Goal: Information Seeking & Learning: Learn about a topic

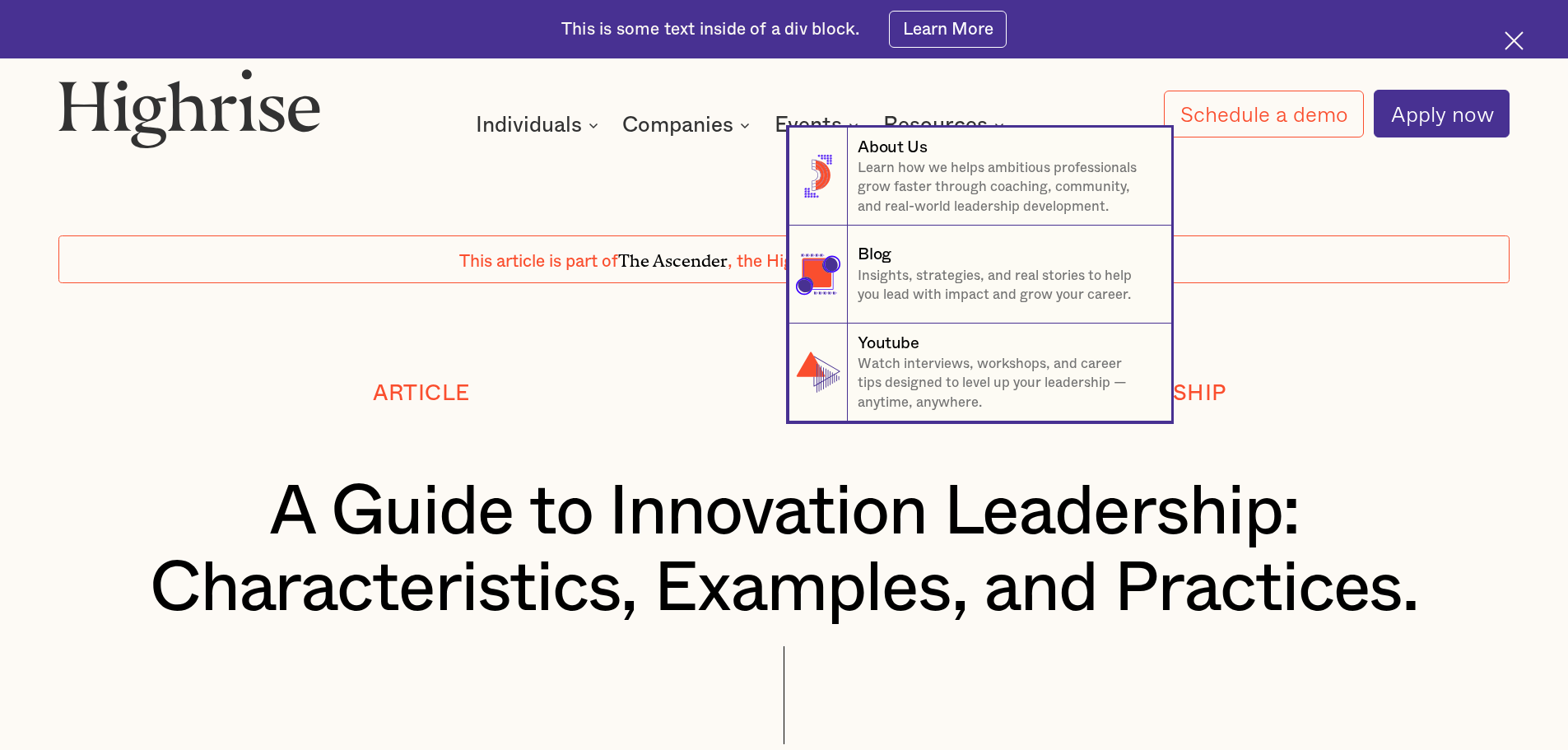
scroll to position [493, 0]
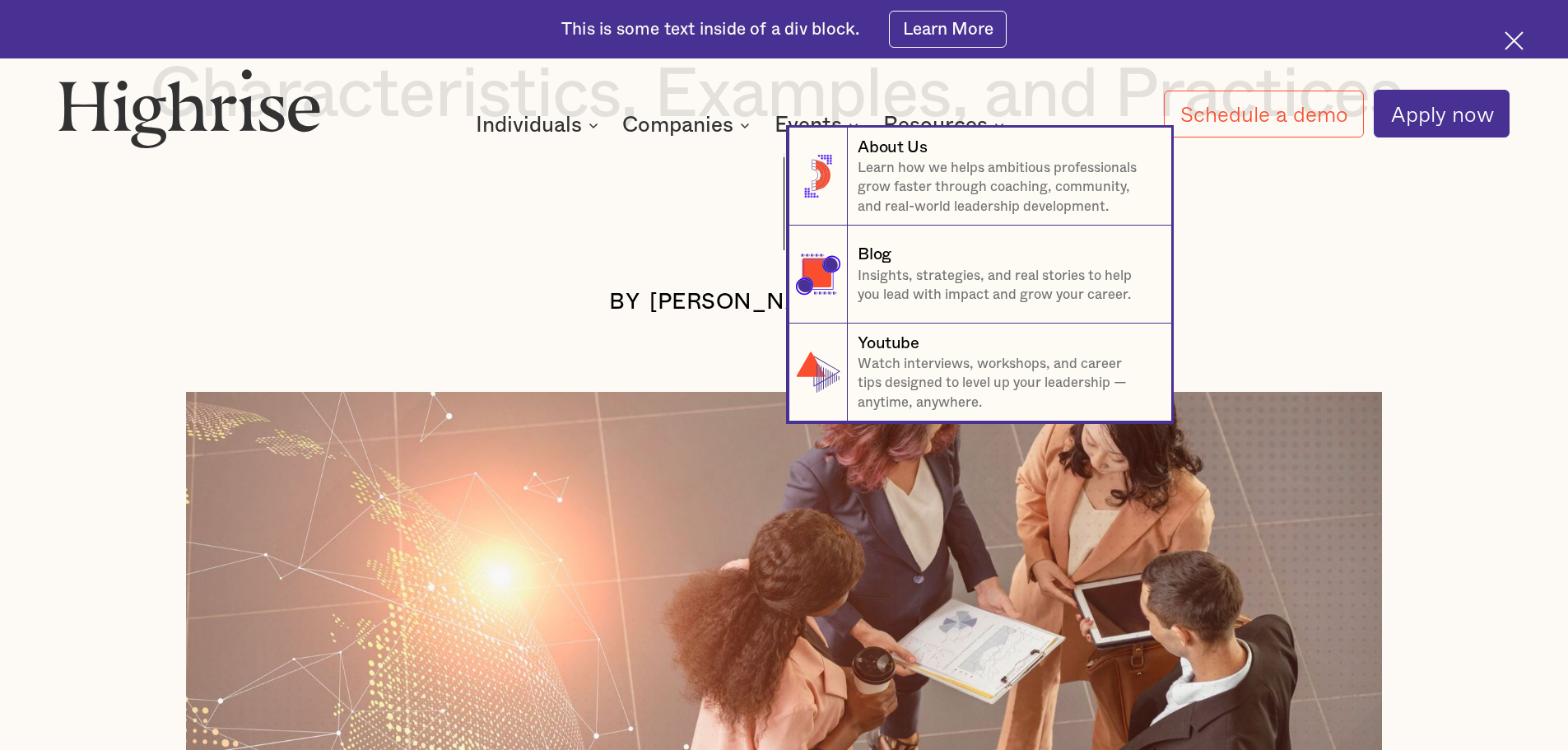
click at [258, 362] on nav "8 About Us Learn how we helps ambitious professionals grow faster through coach…" at bounding box center [784, 274] width 1568 height 293
click at [1498, 290] on nav "8 About Us Learn how we helps ambitious professionals grow faster through coach…" at bounding box center [784, 274] width 1568 height 293
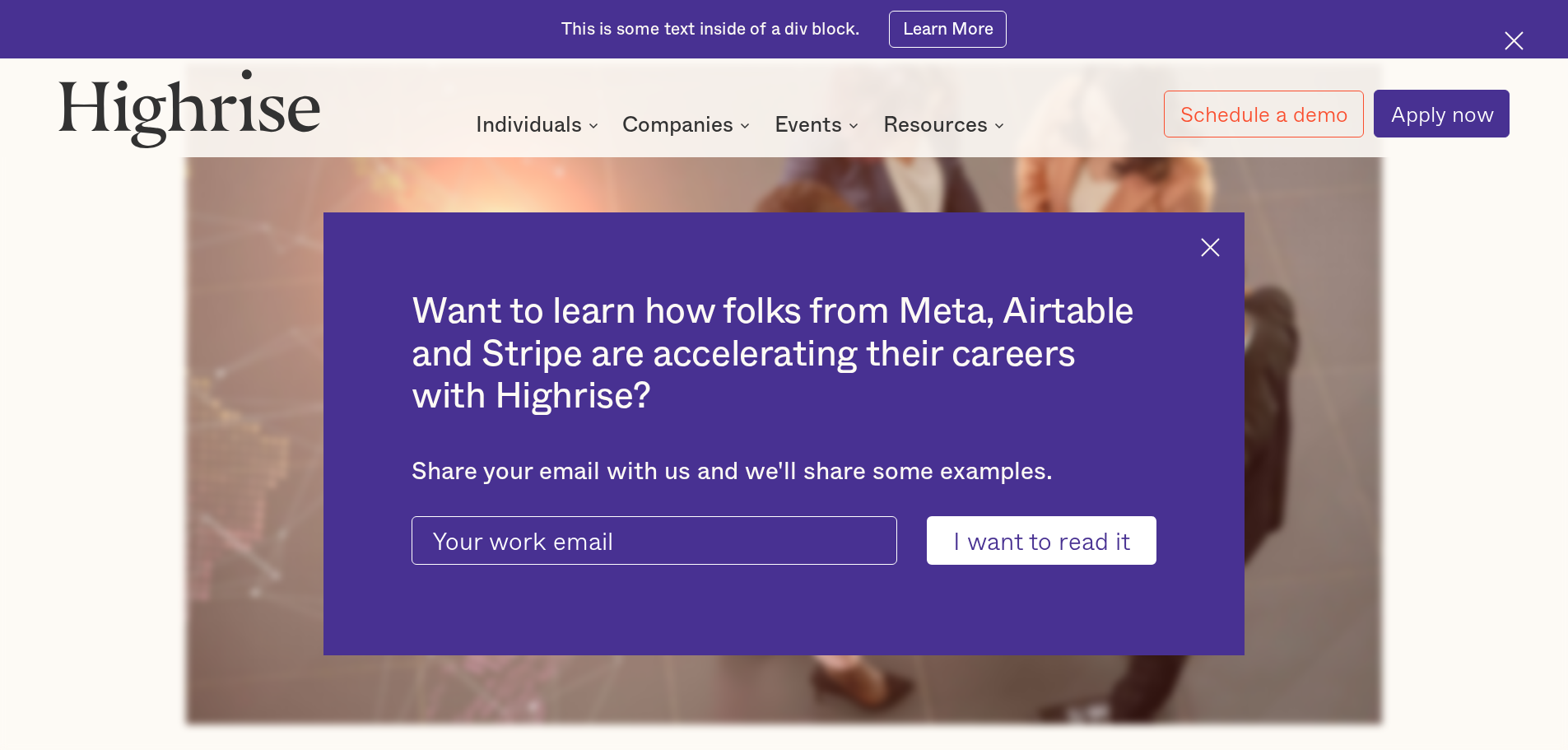
scroll to position [823, 0]
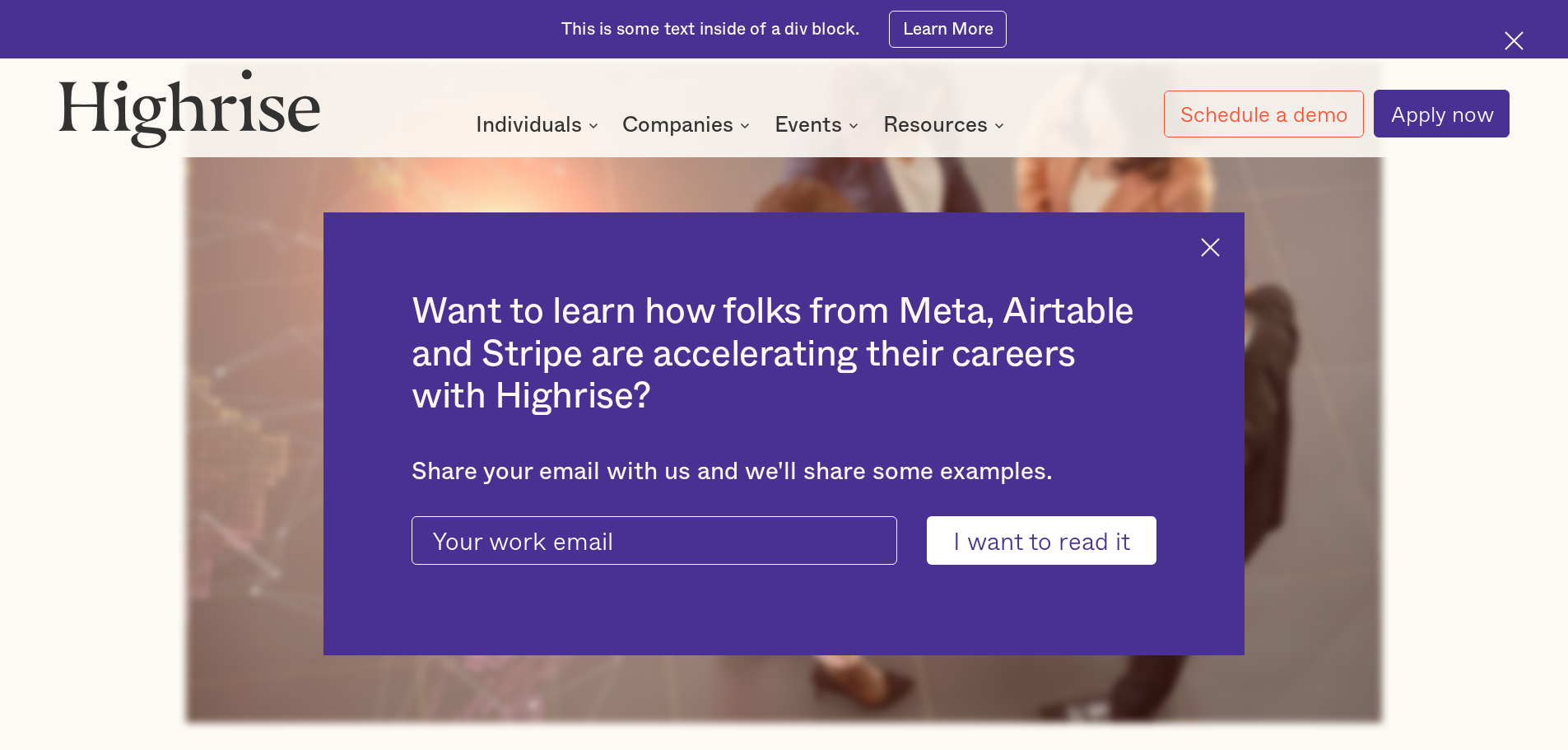
click at [1220, 246] on img at bounding box center [1210, 247] width 19 height 19
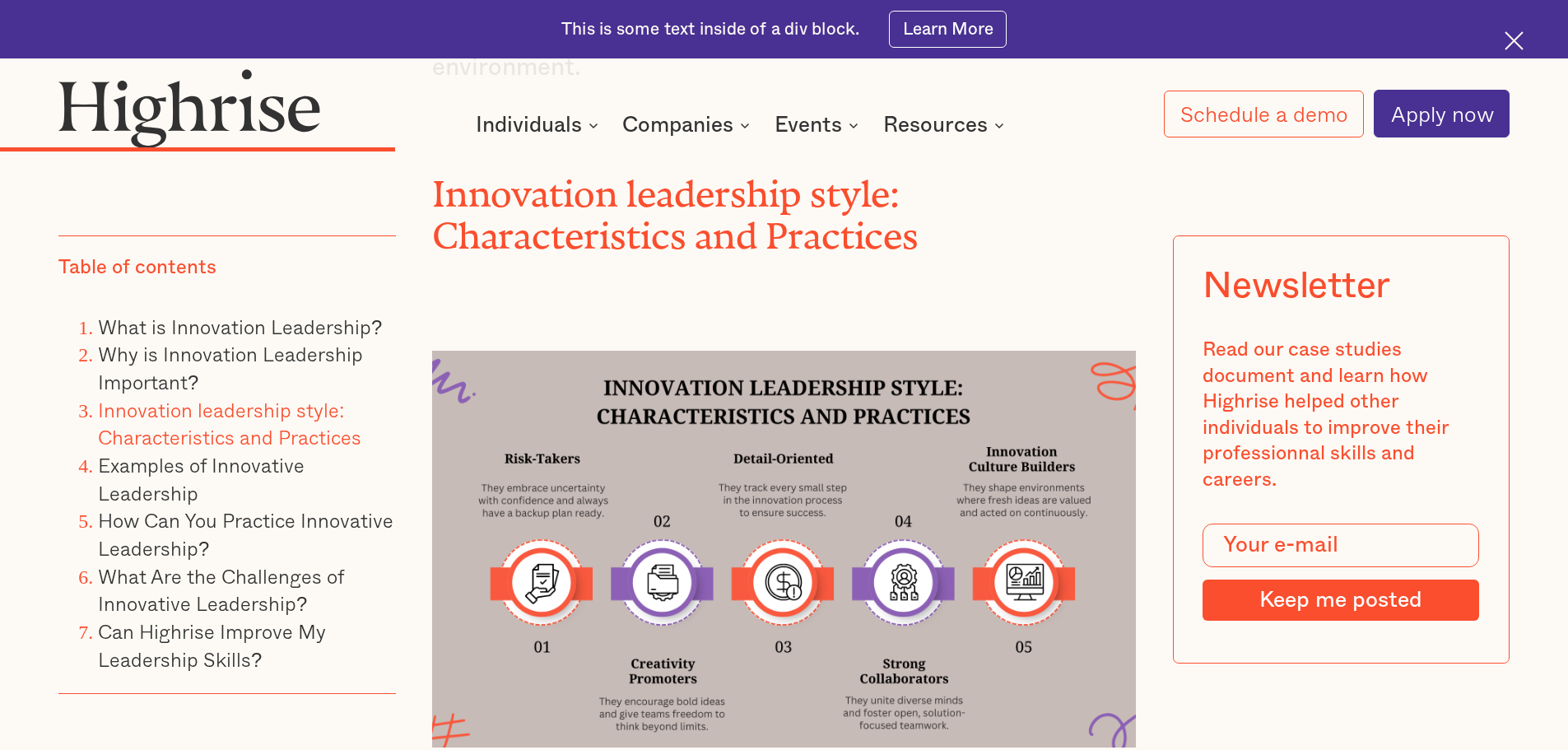
scroll to position [5513, 0]
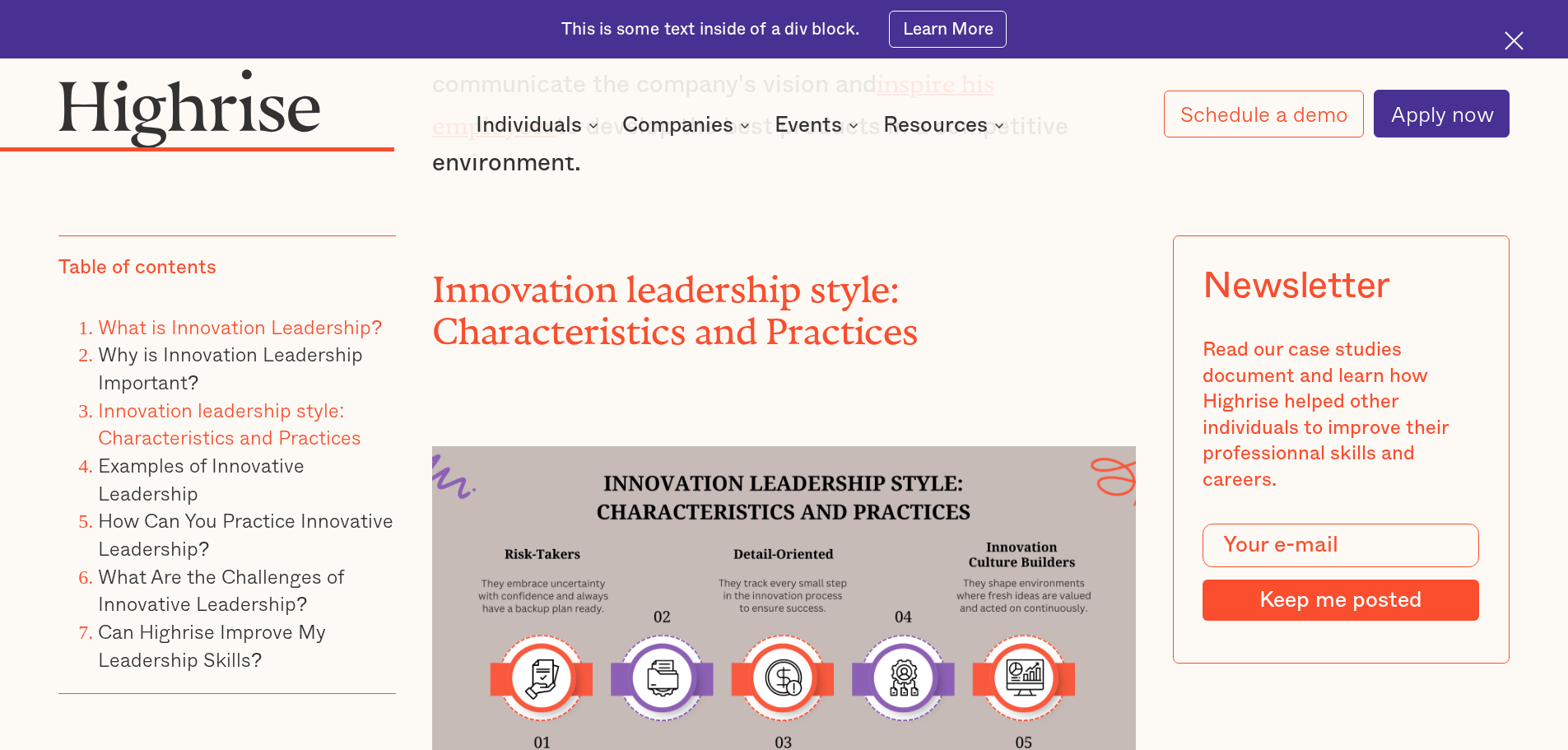
click at [250, 330] on link "What is Innovation Leadership?" at bounding box center [239, 326] width 284 height 31
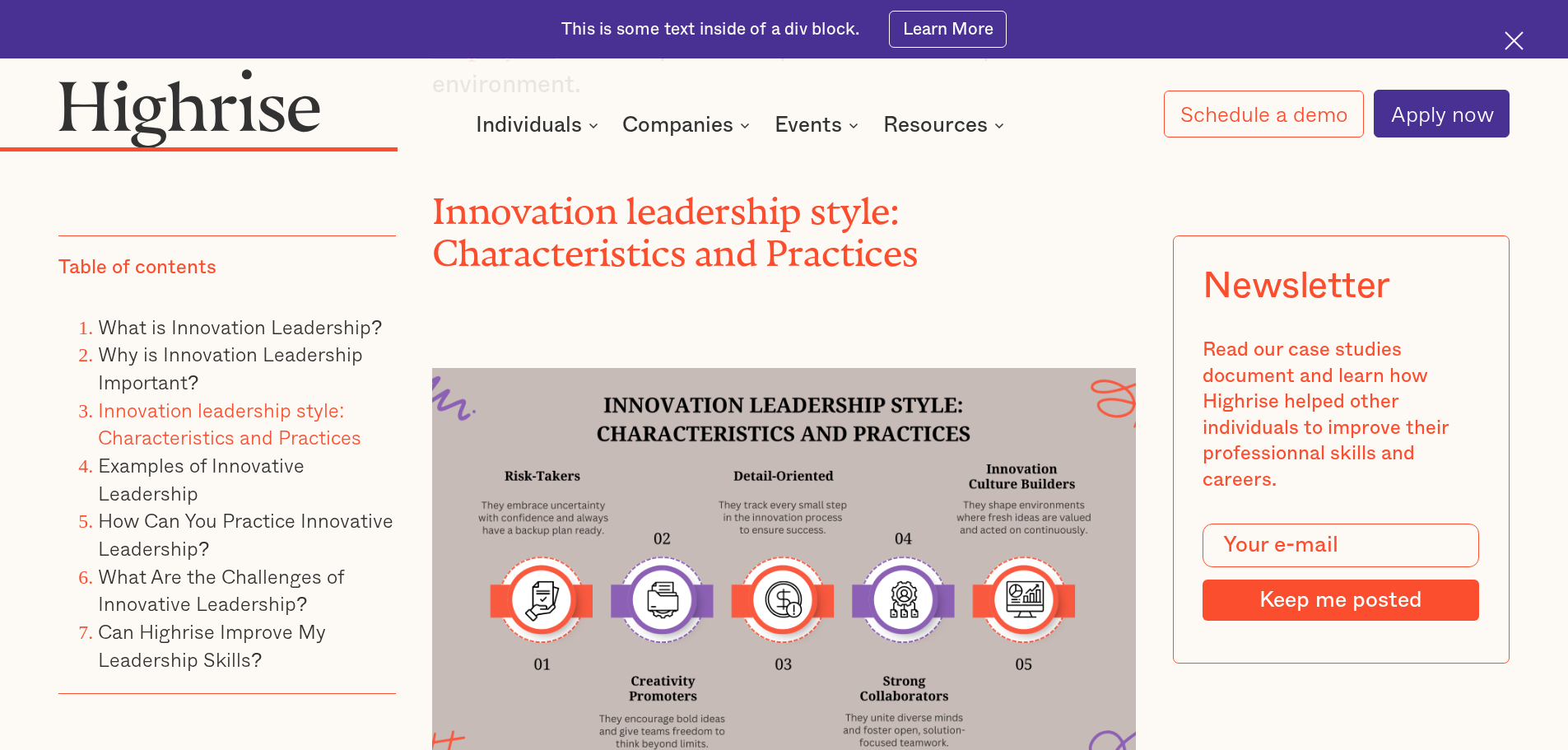
scroll to position [5629, 0]
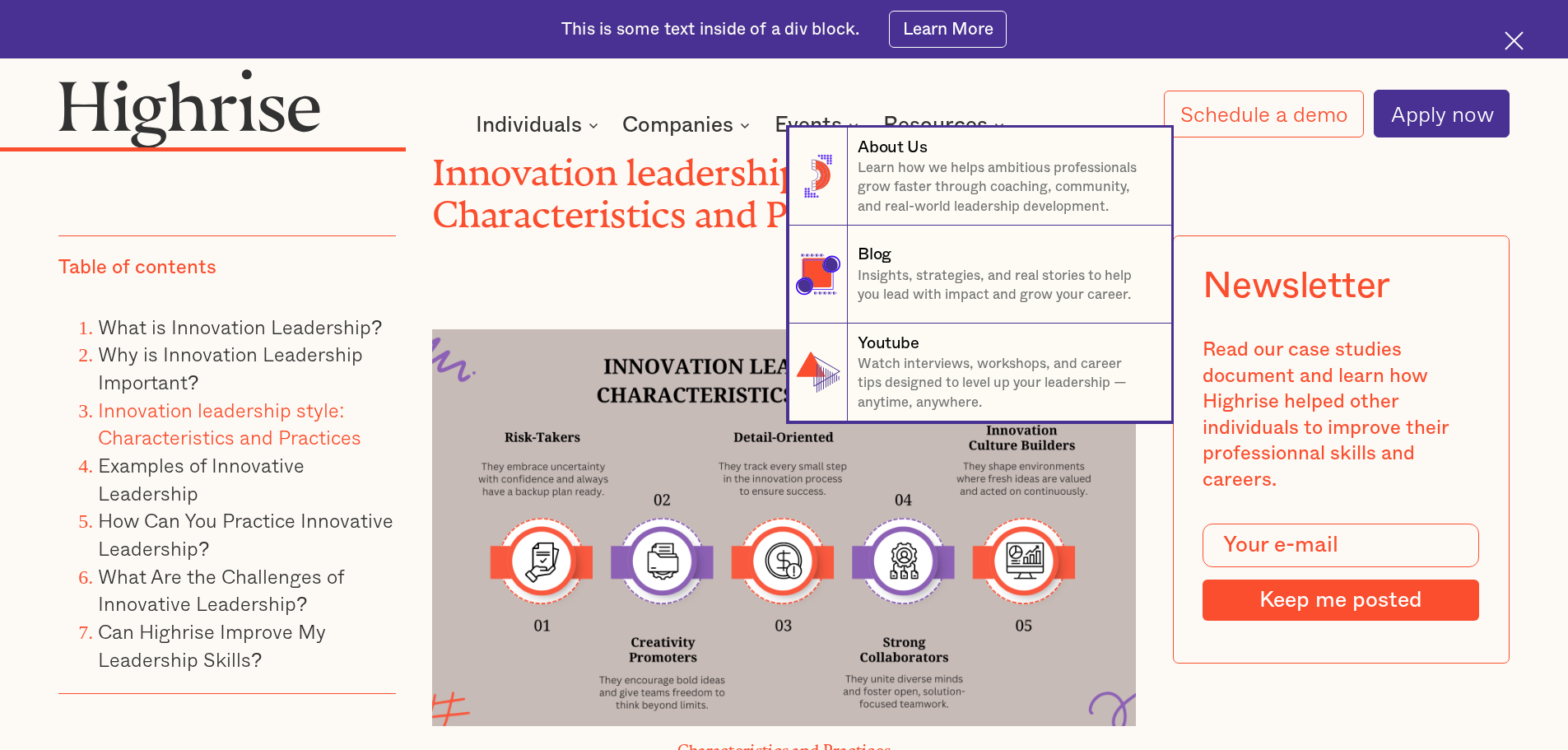
click at [521, 237] on nav "8 About Us Learn how we helps ambitious professionals grow faster through coach…" at bounding box center [784, 274] width 1568 height 293
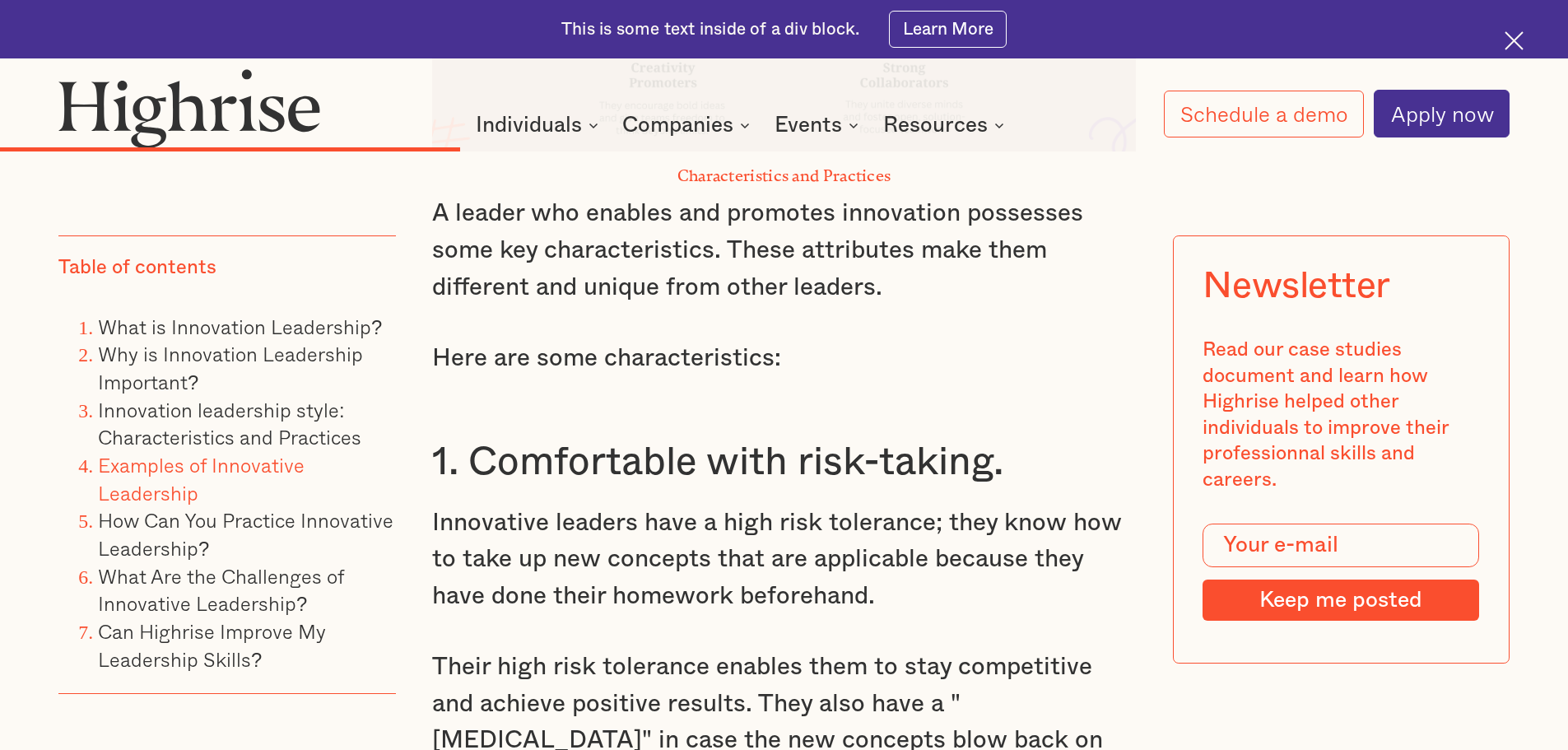
scroll to position [6205, 0]
click at [255, 582] on link "What Are the Challenges of Innovative Leadership?" at bounding box center [220, 589] width 246 height 59
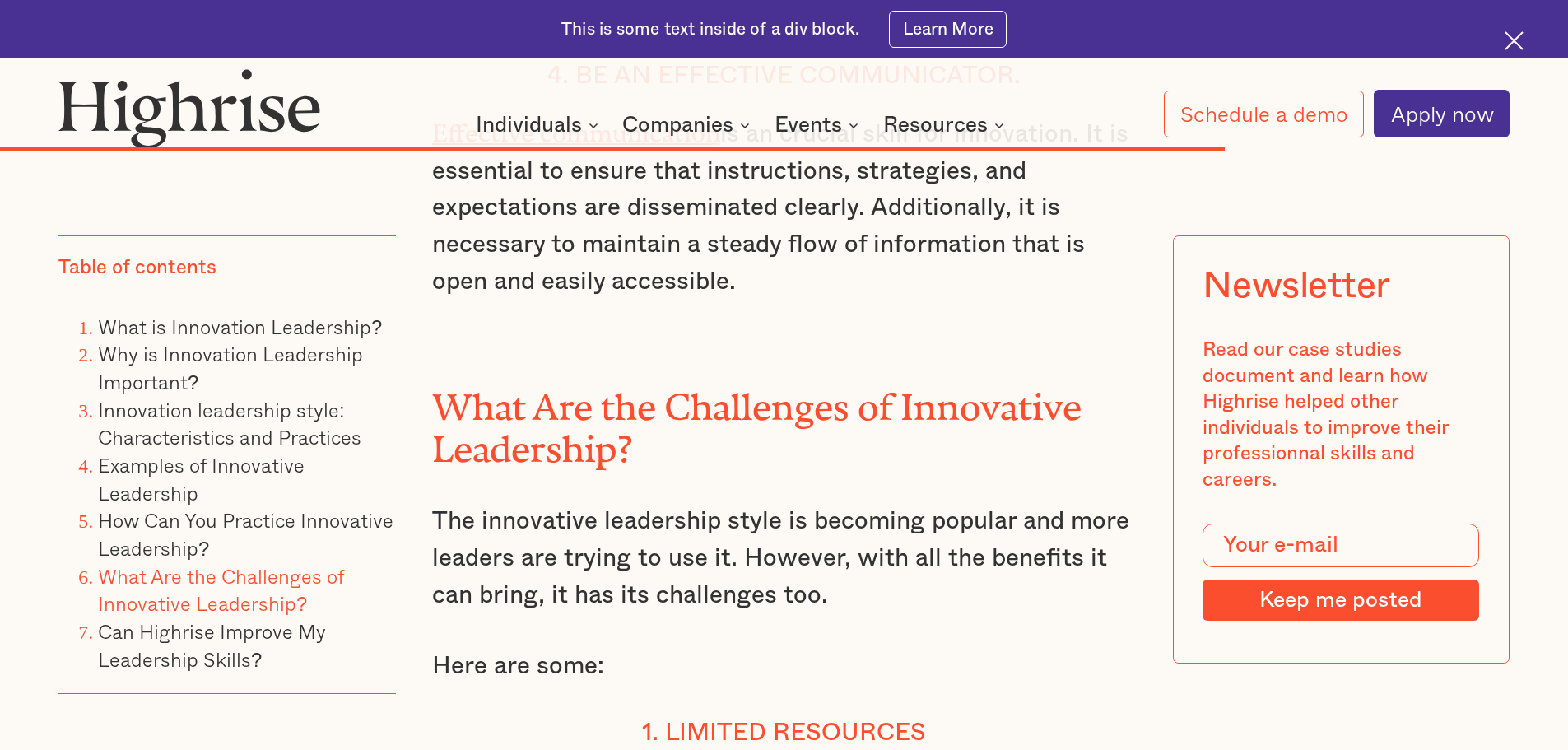
scroll to position [14218, 0]
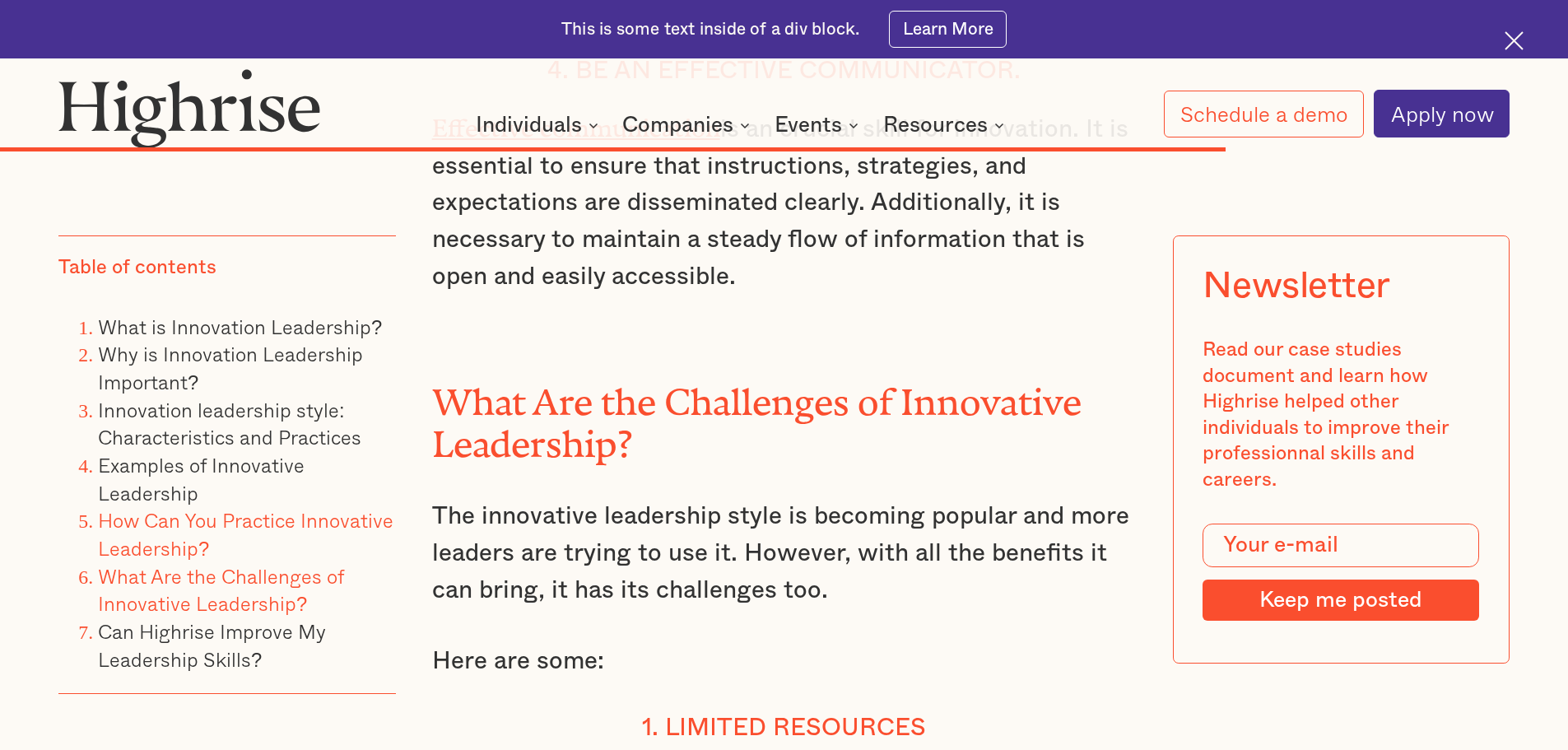
click at [173, 518] on link "How Can You Practice Innovative Leadership?" at bounding box center [245, 534] width 295 height 59
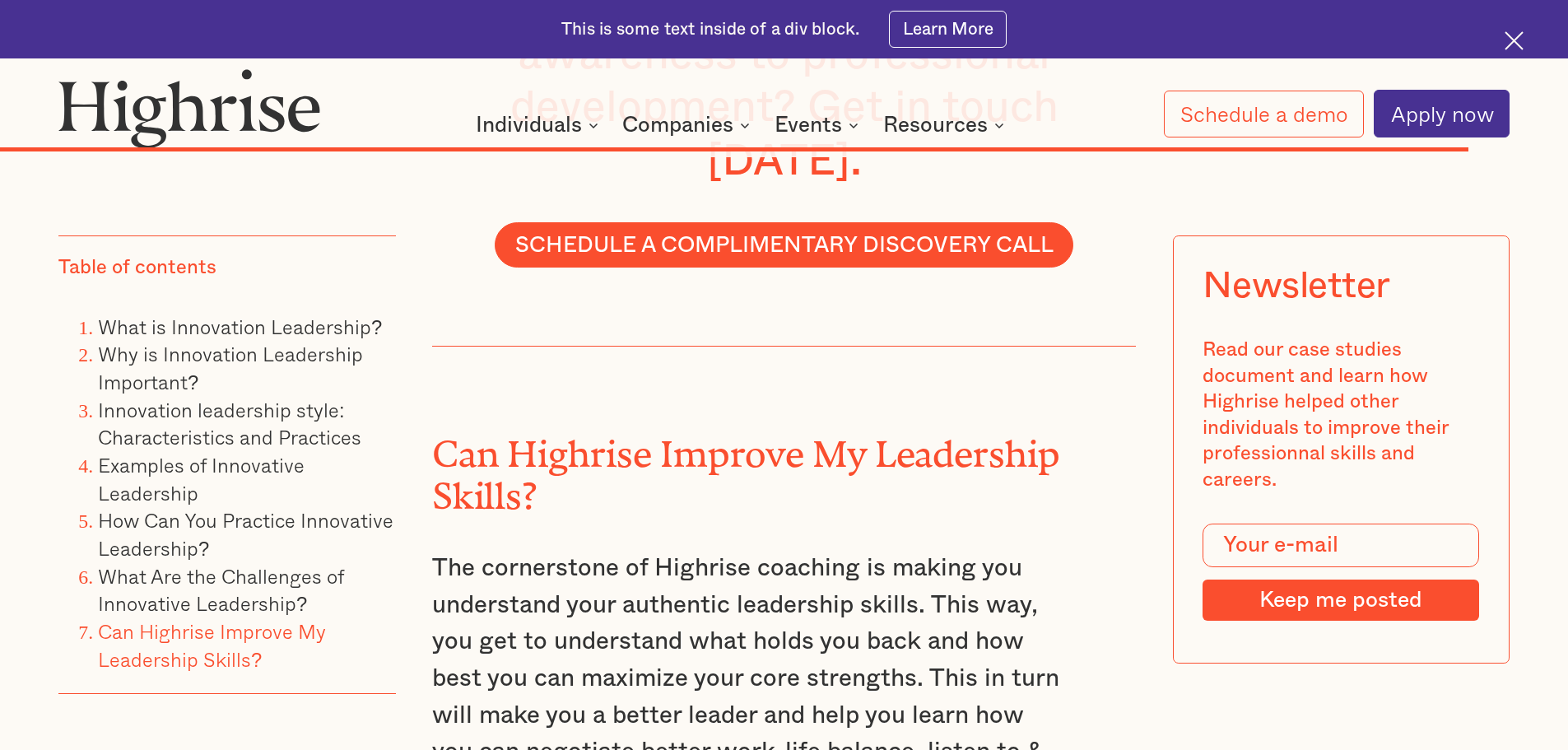
scroll to position [16717, 0]
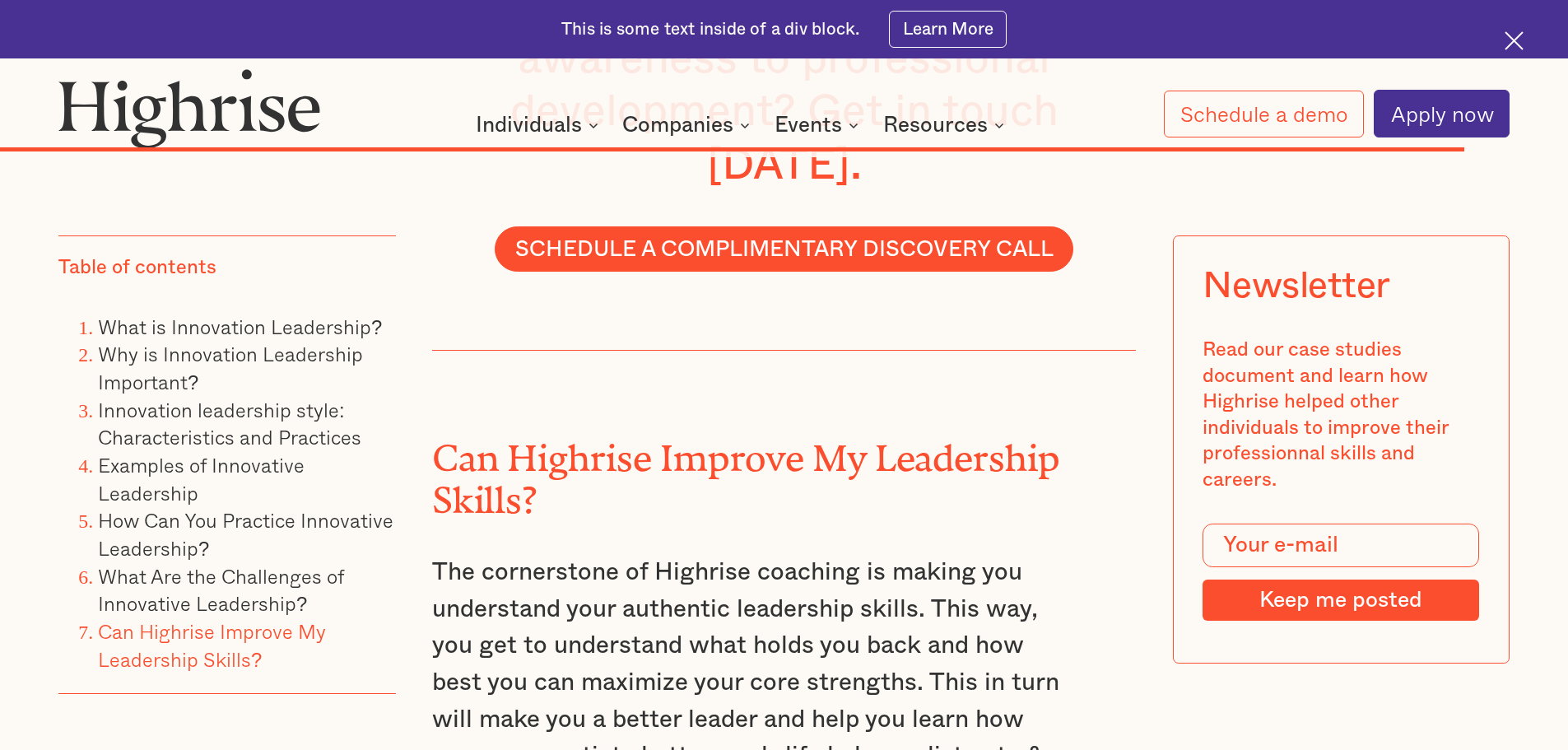
click at [402, 131] on div "How it works Individuals Programs 1 Highrise Leader A 6-month program to grow l…" at bounding box center [742, 124] width 843 height 25
click at [637, 554] on p "The cornerstone of Highrise coaching is making you understand your authentic le…" at bounding box center [748, 700] width 634 height 293
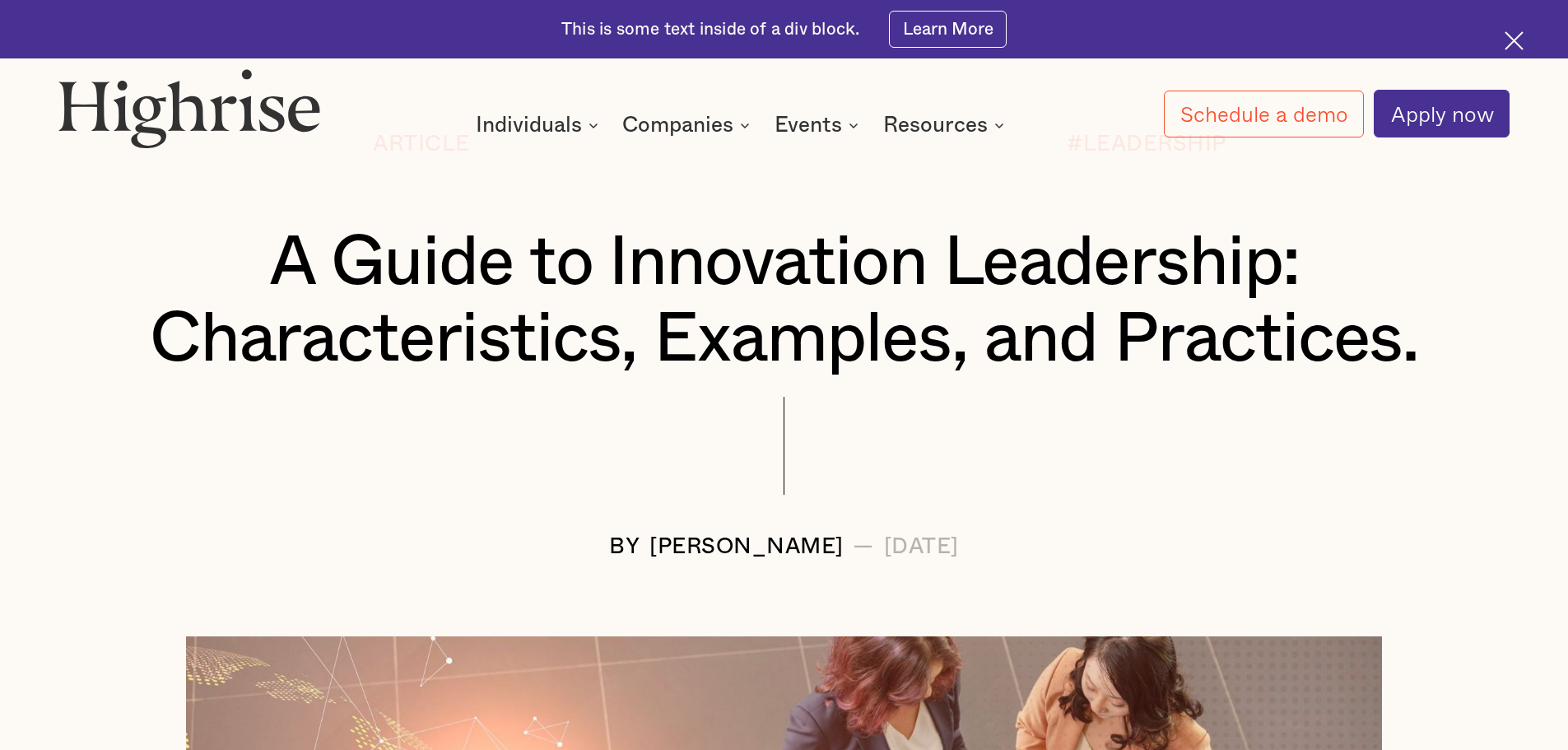
scroll to position [329, 0]
